Goal: Information Seeking & Learning: Compare options

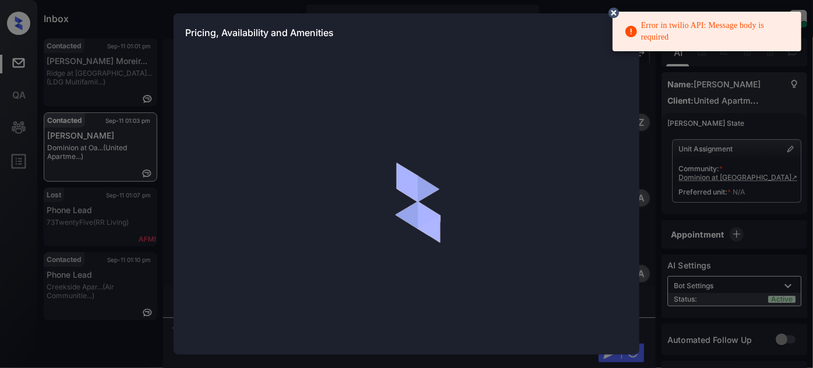
scroll to position [1005, 0]
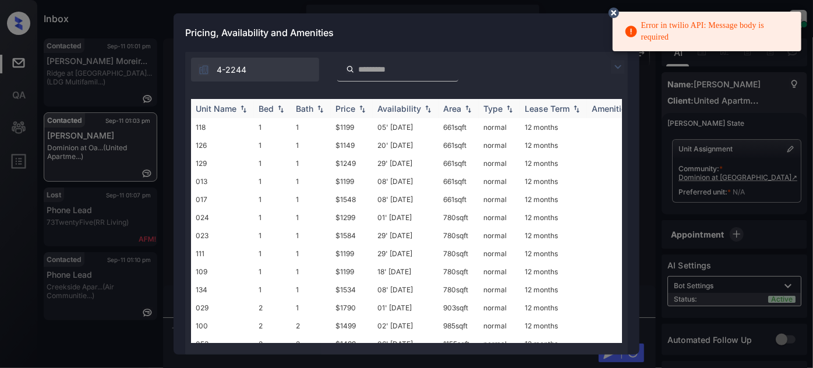
click at [355, 105] on div "Price" at bounding box center [346, 109] width 20 height 10
click at [619, 66] on img at bounding box center [618, 67] width 14 height 14
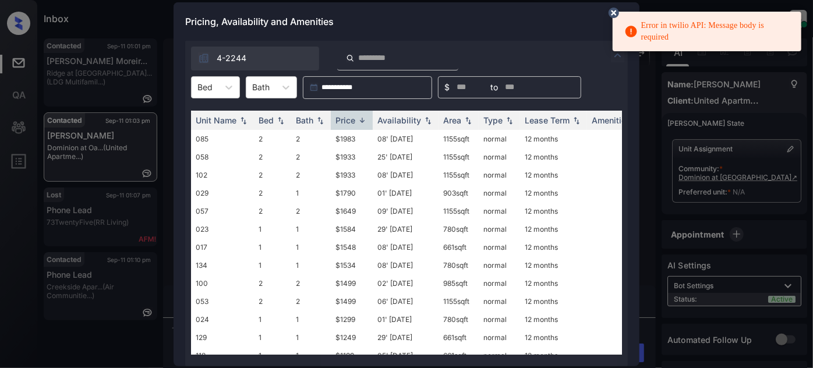
click at [214, 99] on div "Unit Name Bed Bath Price Availability Area Type Lease Term Amenities 085 2 2 $1…" at bounding box center [406, 232] width 443 height 267
click at [221, 79] on div at bounding box center [228, 87] width 21 height 21
click at [213, 129] on div "2" at bounding box center [215, 136] width 49 height 21
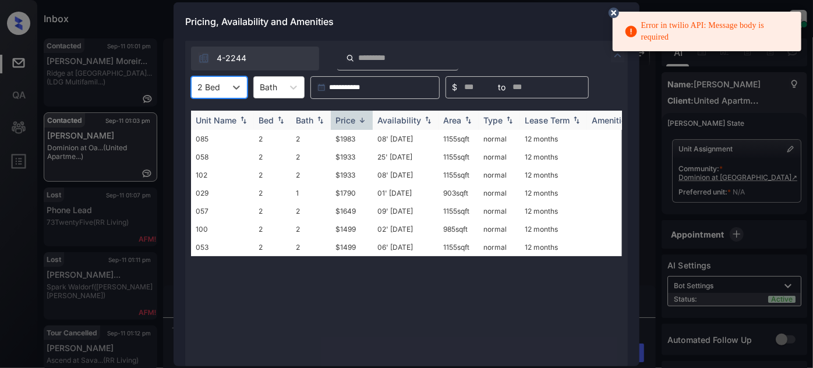
click at [338, 118] on div "Price" at bounding box center [346, 120] width 20 height 10
click at [343, 121] on div "Price" at bounding box center [346, 120] width 20 height 10
click at [349, 130] on td "$1983" at bounding box center [352, 139] width 42 height 18
click at [355, 121] on div "Price" at bounding box center [346, 120] width 20 height 10
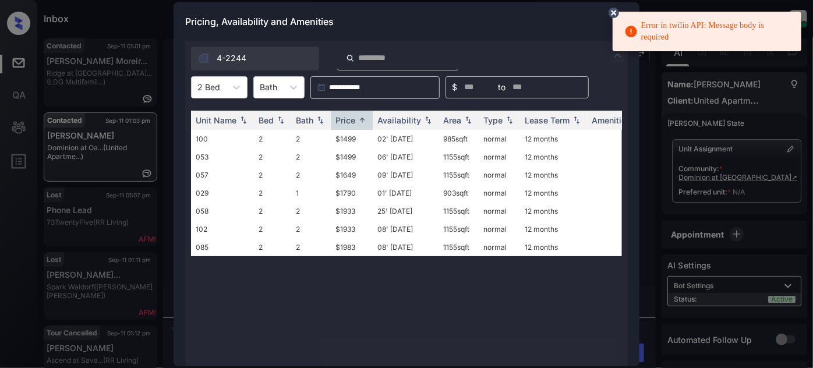
click at [546, 28] on div "Pricing, Availability and Amenities" at bounding box center [407, 21] width 466 height 38
click at [615, 13] on circle at bounding box center [613, 12] width 7 height 7
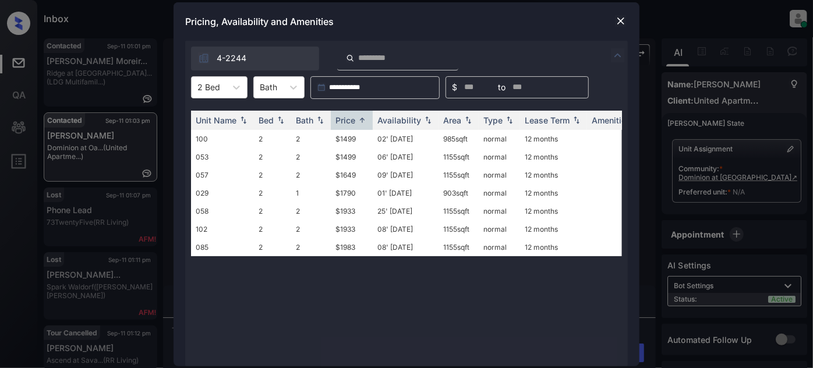
click at [621, 17] on img at bounding box center [621, 21] width 12 height 12
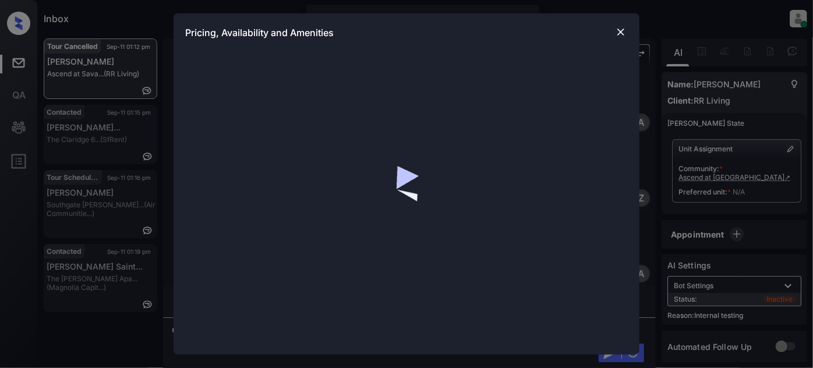
scroll to position [7608, 0]
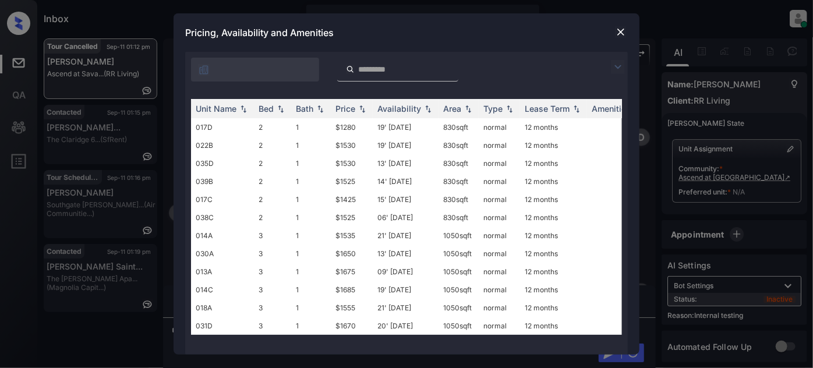
click at [616, 66] on img at bounding box center [618, 67] width 14 height 14
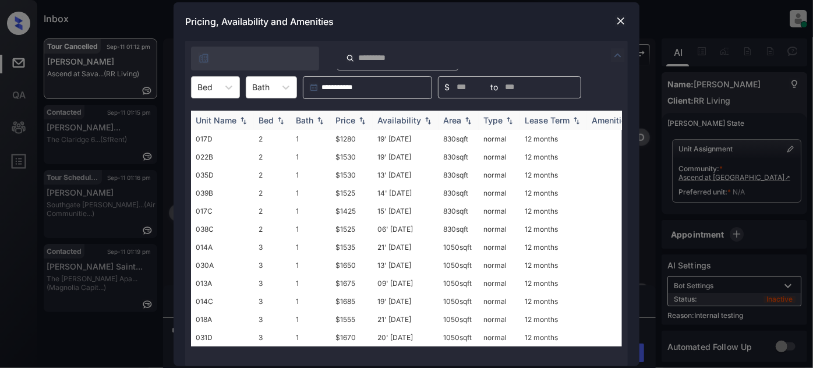
click at [230, 117] on div "Unit Name" at bounding box center [216, 120] width 41 height 10
click at [221, 91] on div at bounding box center [228, 87] width 21 height 21
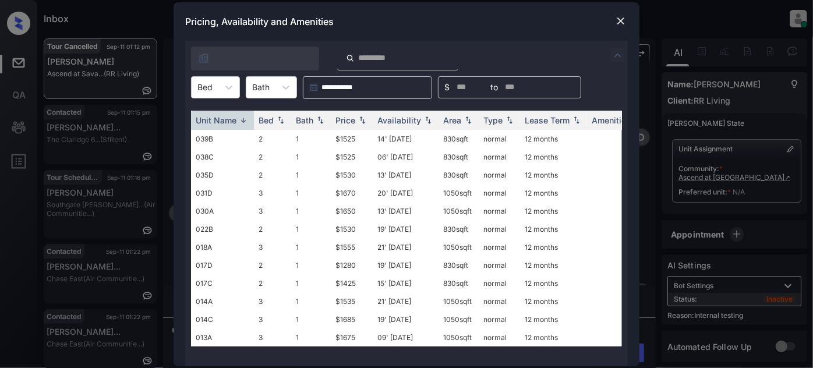
click at [617, 20] on img at bounding box center [621, 21] width 12 height 12
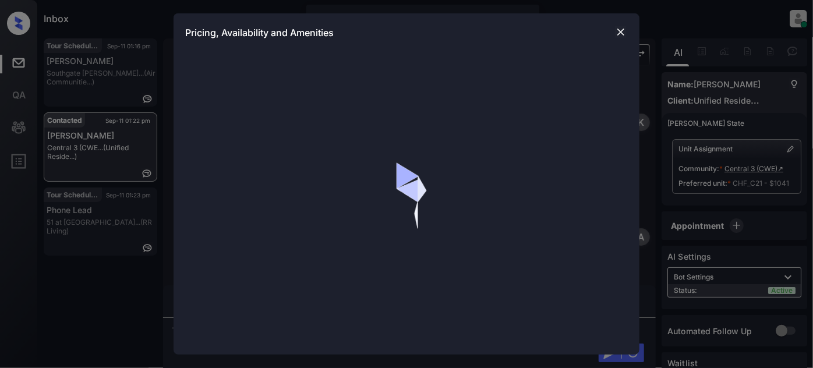
scroll to position [1370, 0]
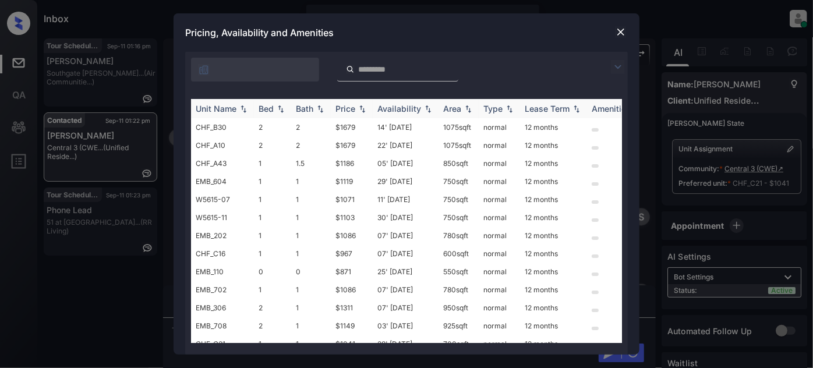
click at [227, 108] on div "Unit Name" at bounding box center [216, 109] width 41 height 10
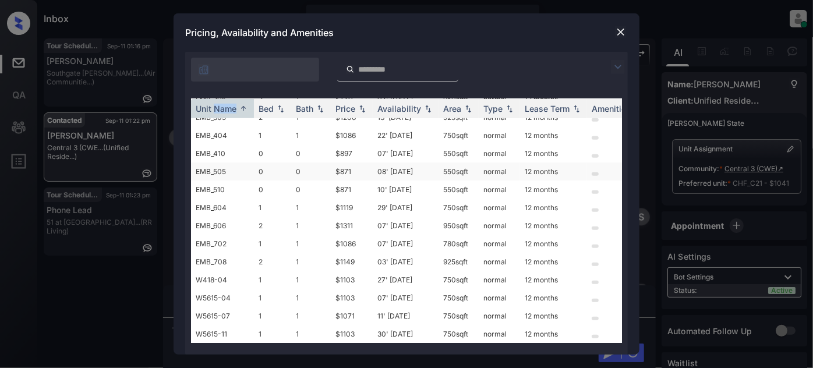
scroll to position [301, 0]
click at [622, 34] on img at bounding box center [621, 32] width 12 height 12
